Goal: Information Seeking & Learning: Find specific fact

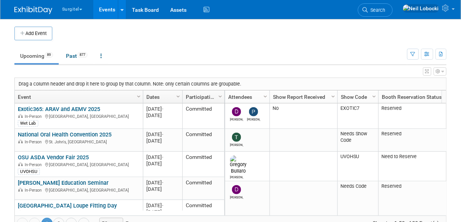
scroll to position [23, 0]
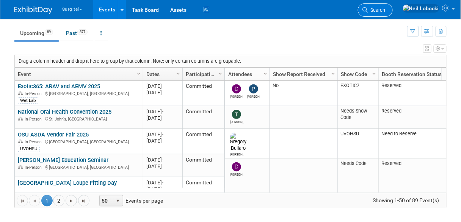
click at [386, 10] on span "Search" at bounding box center [376, 10] width 17 height 6
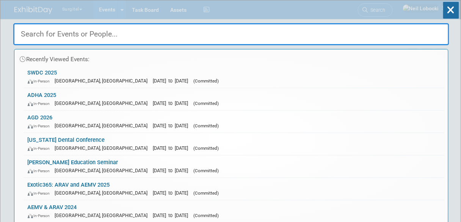
click at [291, 35] on input "text" at bounding box center [231, 34] width 436 height 22
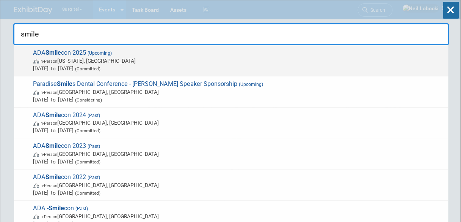
type input "smile"
click at [92, 60] on span "In-Person [US_STATE], [GEOGRAPHIC_DATA]" at bounding box center [239, 61] width 412 height 8
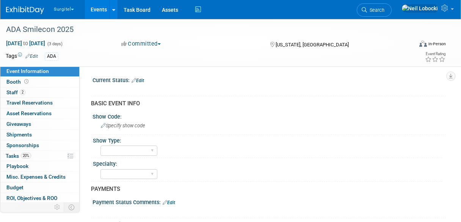
select select "No"
click at [26, 82] on icon at bounding box center [26, 81] width 4 height 4
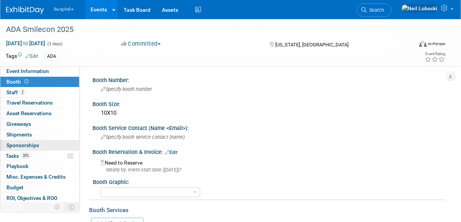
scroll to position [20, 0]
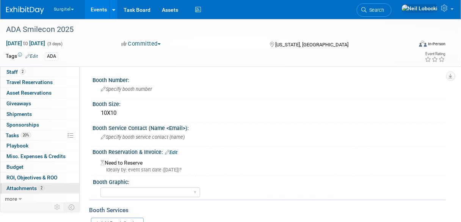
click at [27, 186] on span "Attachments 2" at bounding box center [25, 188] width 38 height 6
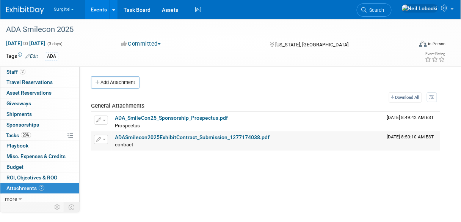
click at [188, 138] on link "ADASmilecon2025ExhibitContract_Submission_1277174038.pdf" at bounding box center [192, 137] width 155 height 6
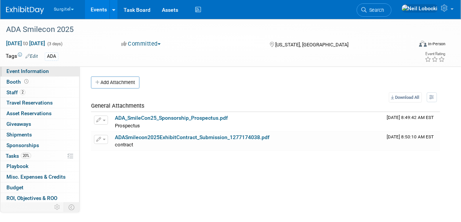
click at [49, 72] on link "Event Information" at bounding box center [39, 71] width 79 height 10
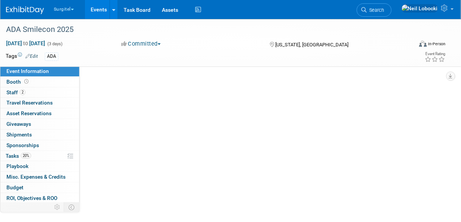
select select "No"
